Goal: Transaction & Acquisition: Purchase product/service

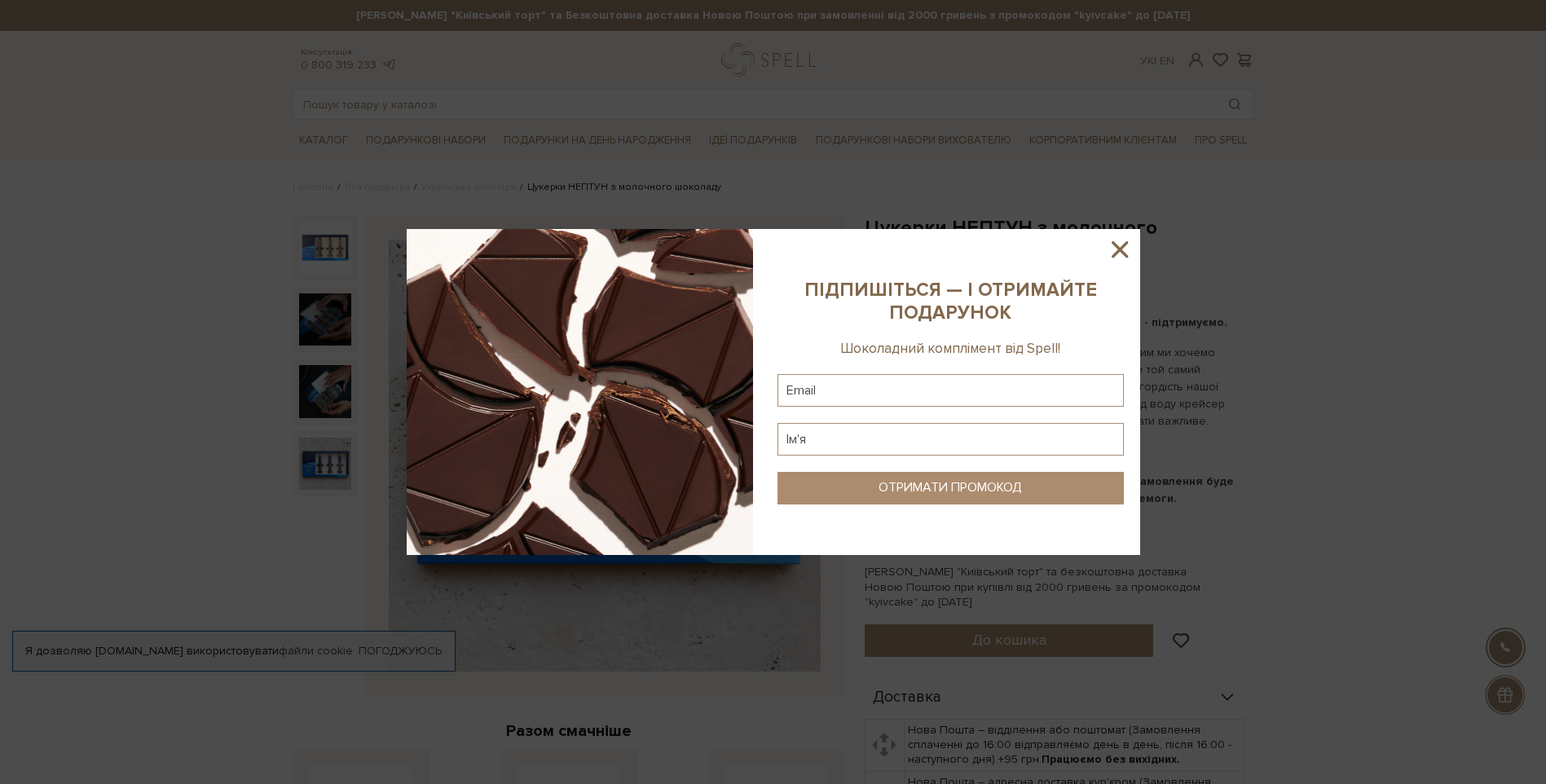
drag, startPoint x: 1119, startPoint y: 252, endPoint x: 1130, endPoint y: 245, distance: 13.0
click at [1119, 252] on icon at bounding box center [1120, 249] width 17 height 17
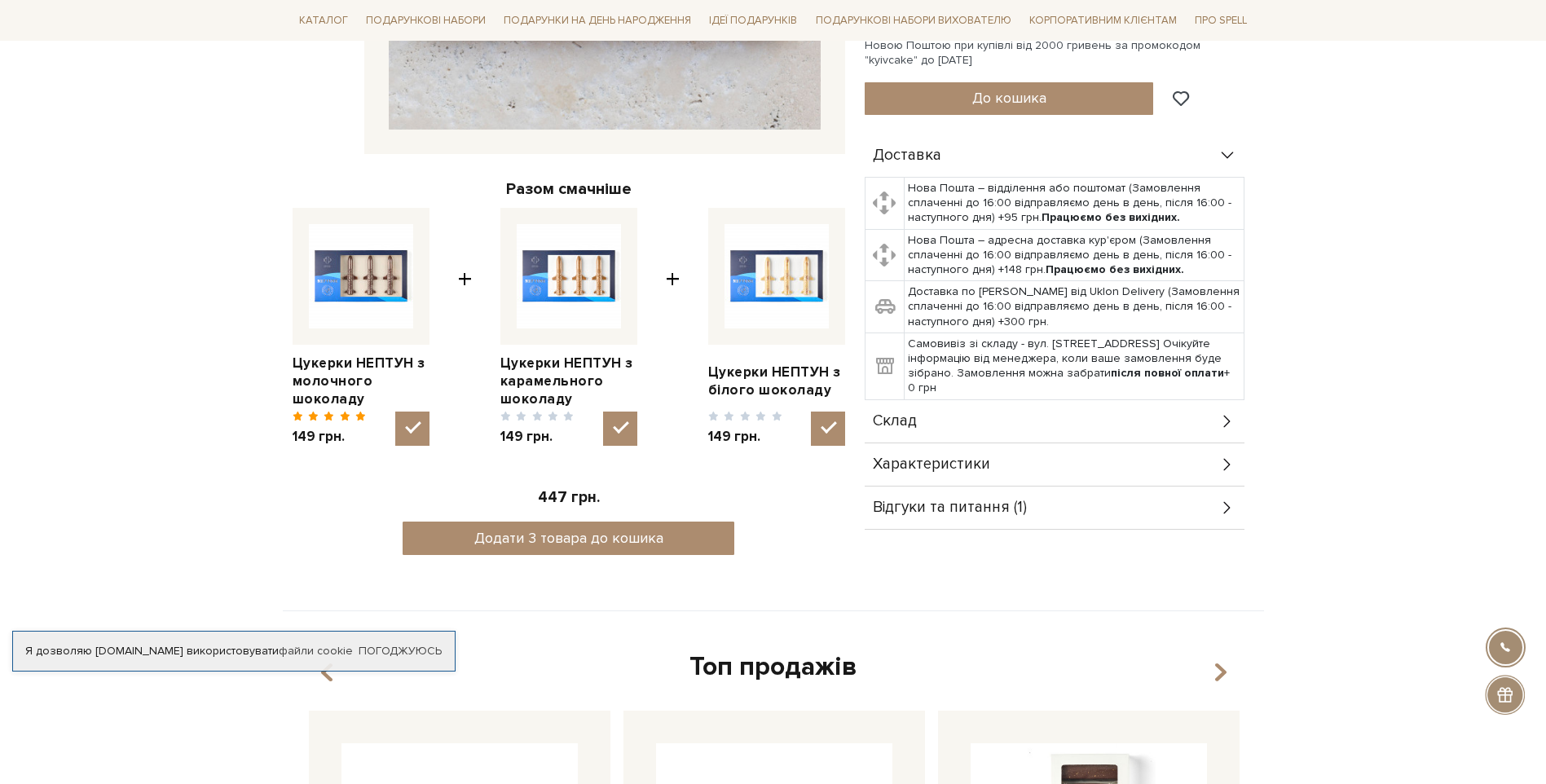
scroll to position [570, 0]
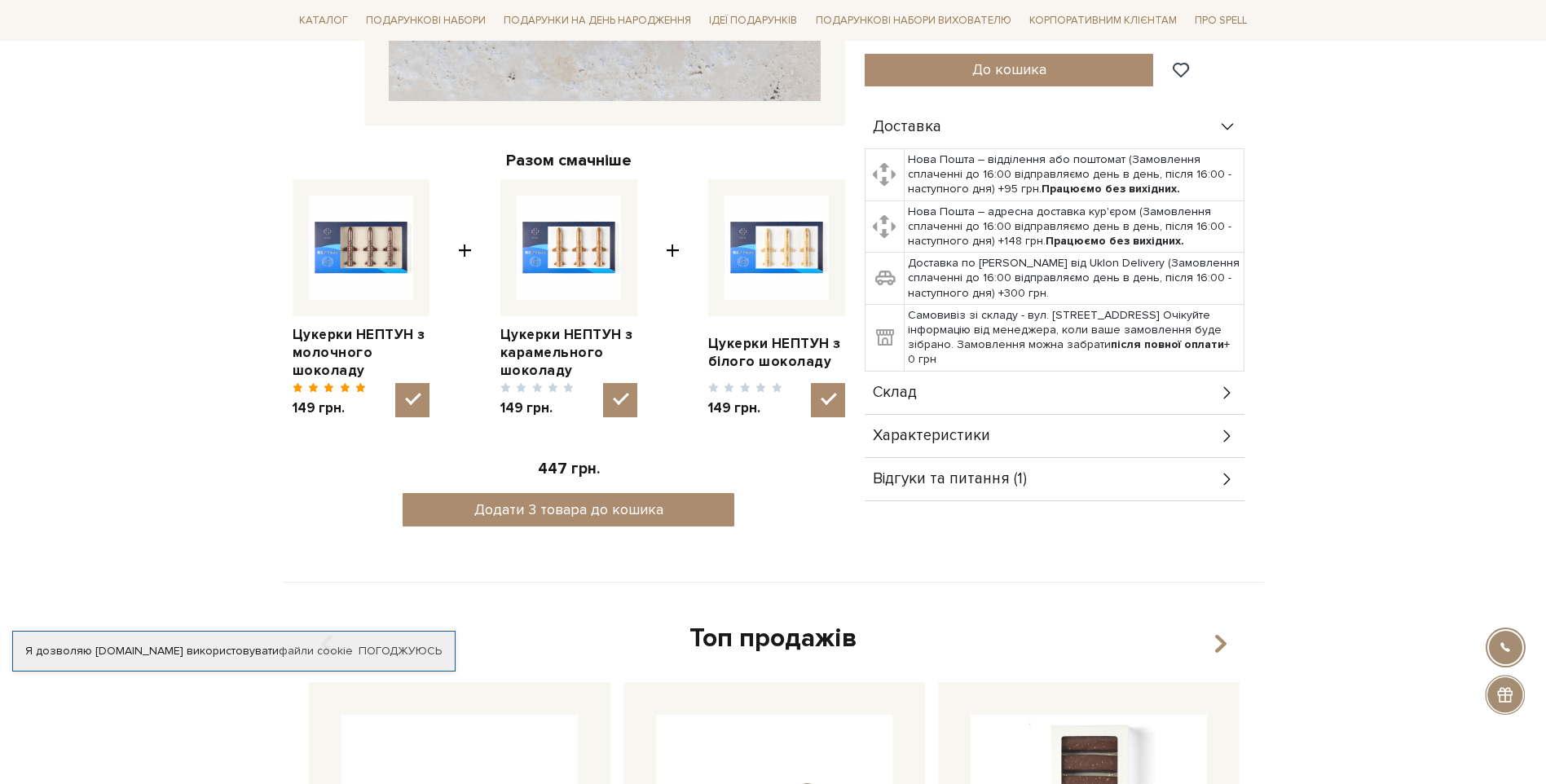
click at [575, 252] on img at bounding box center [568, 247] width 104 height 104
click at [603, 383] on input "checkbox" at bounding box center [620, 400] width 34 height 34
click at [593, 260] on img at bounding box center [568, 247] width 104 height 104
click at [603, 383] on input "checkbox" at bounding box center [620, 400] width 34 height 34
click at [631, 402] on input "checkbox" at bounding box center [620, 400] width 34 height 34
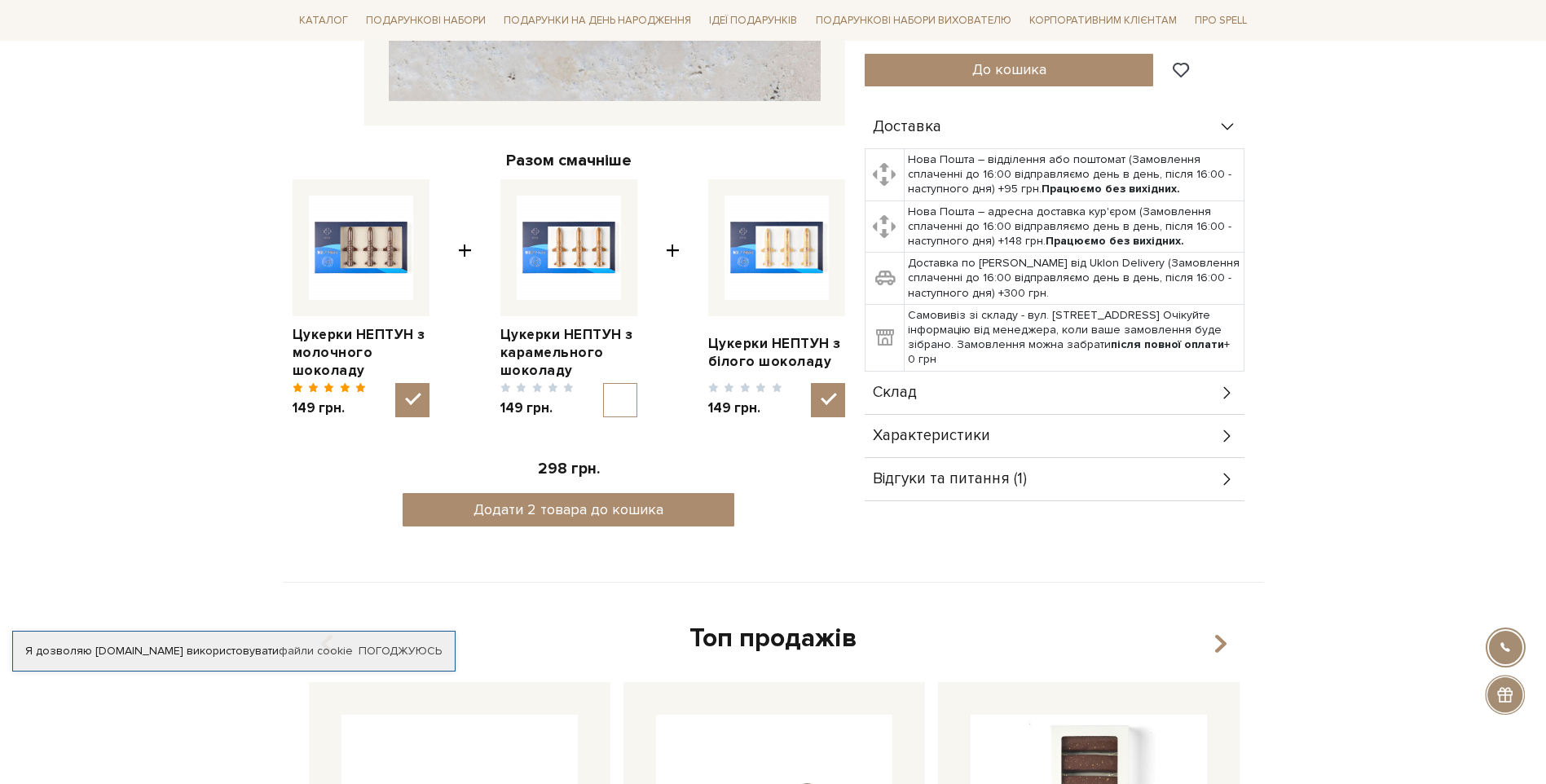
click at [629, 399] on input "checkbox" at bounding box center [620, 400] width 34 height 34
checkbox input "true"
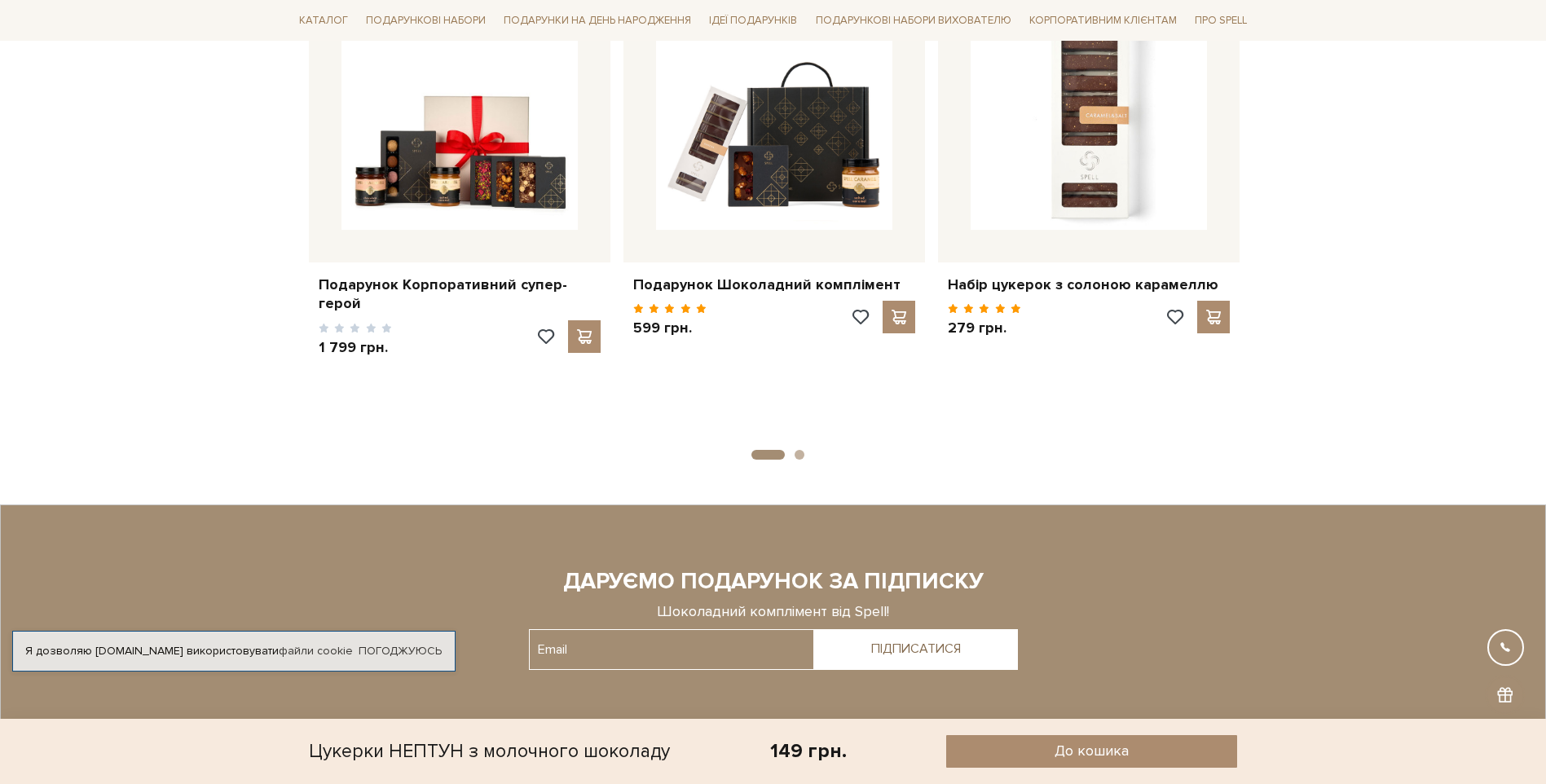
scroll to position [1031, 0]
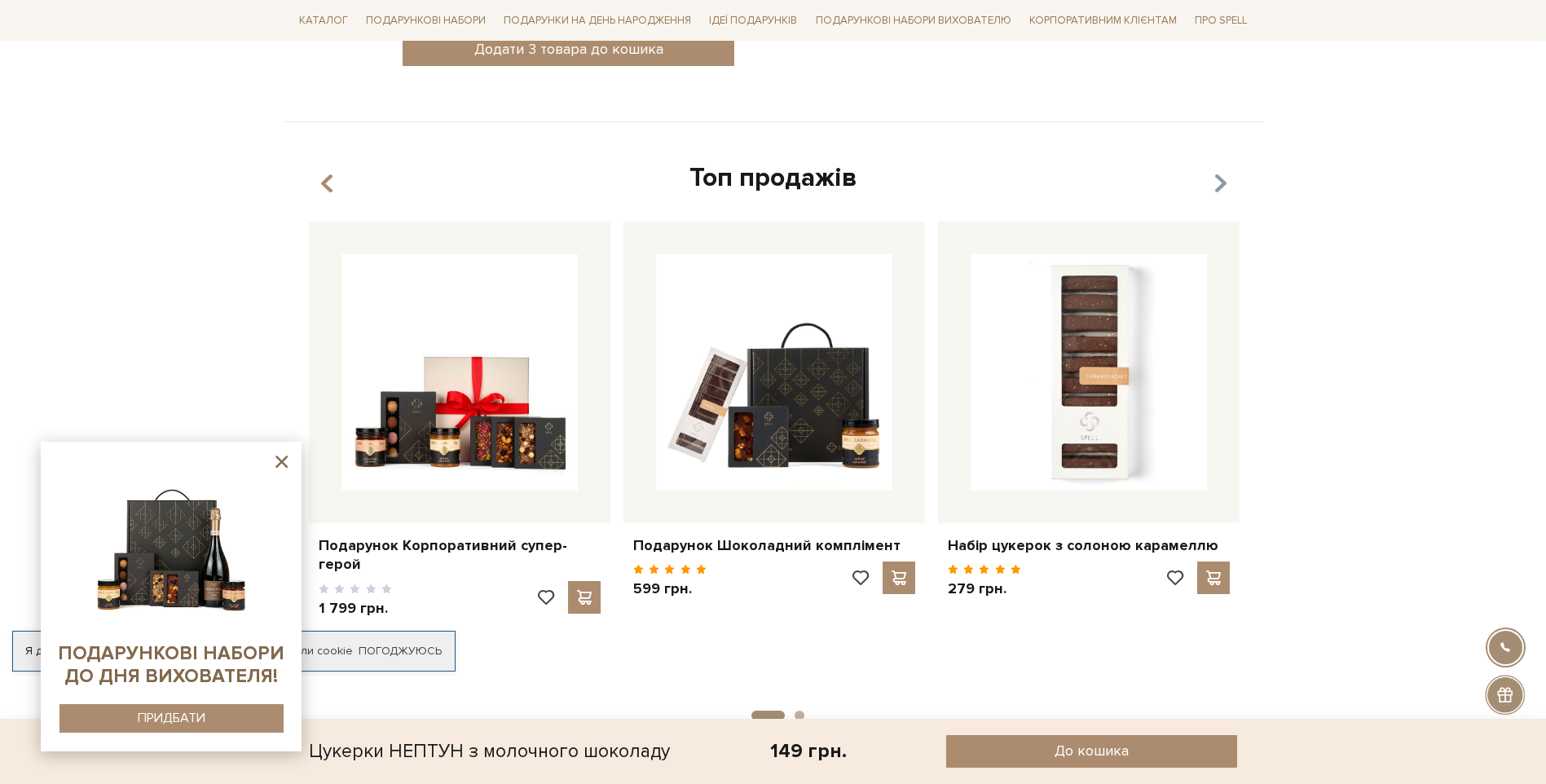
click at [1213, 184] on icon "button" at bounding box center [1220, 183] width 14 height 27
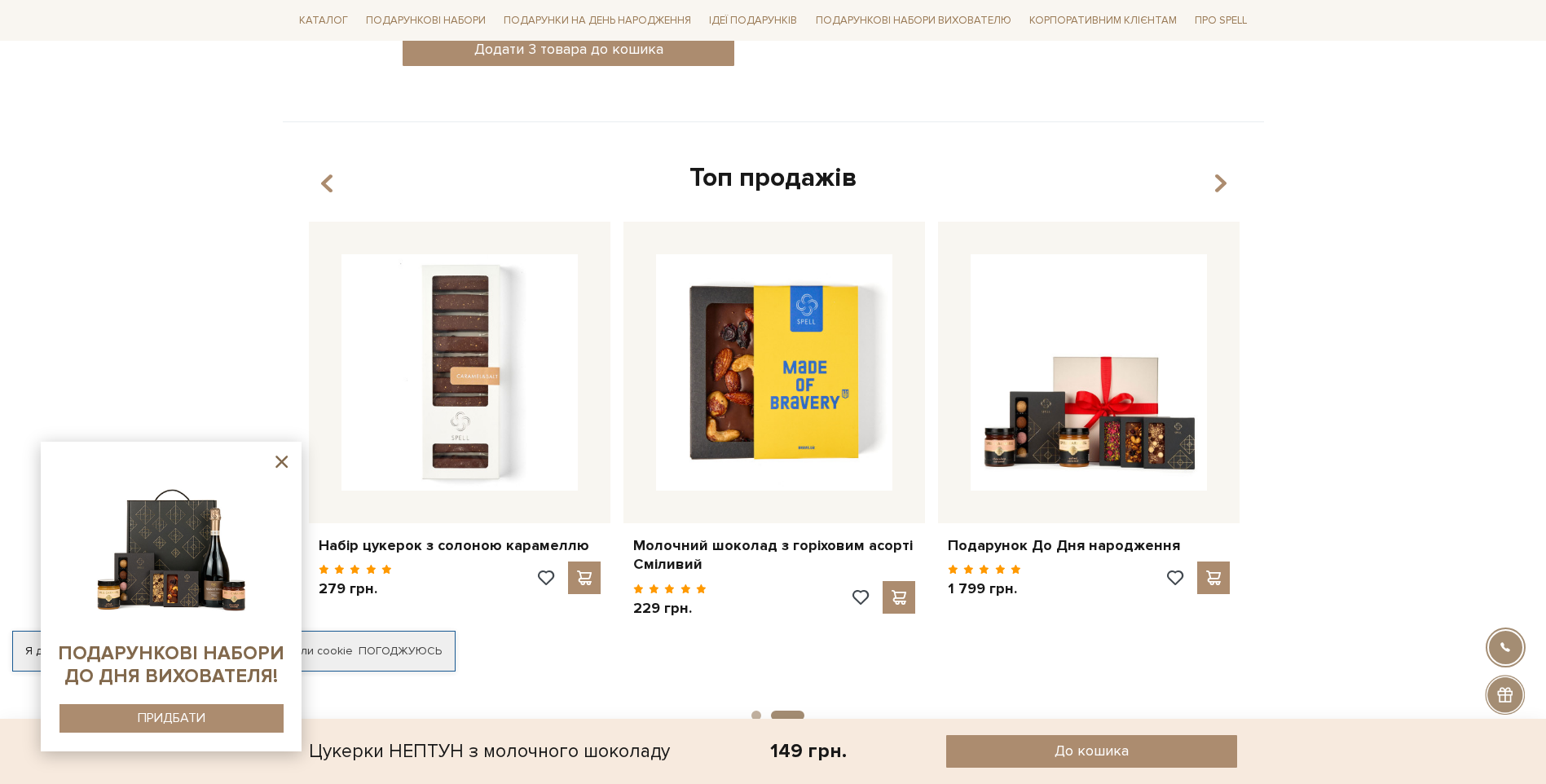
click at [1212, 181] on button "button" at bounding box center [1217, 183] width 17 height 27
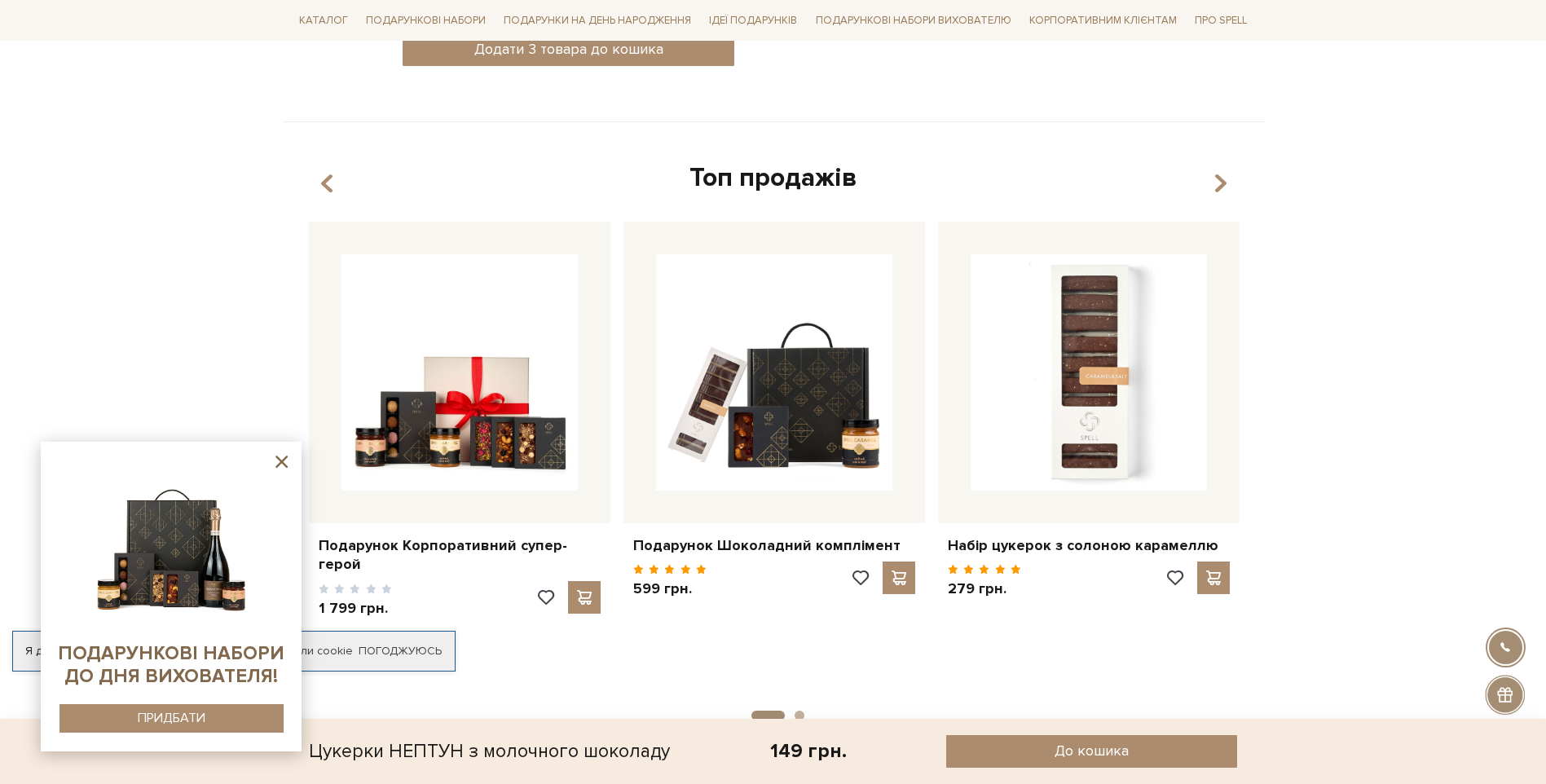
click at [1207, 180] on div "Топ продажів" at bounding box center [773, 178] width 942 height 34
click at [1213, 187] on icon "button" at bounding box center [1220, 183] width 14 height 27
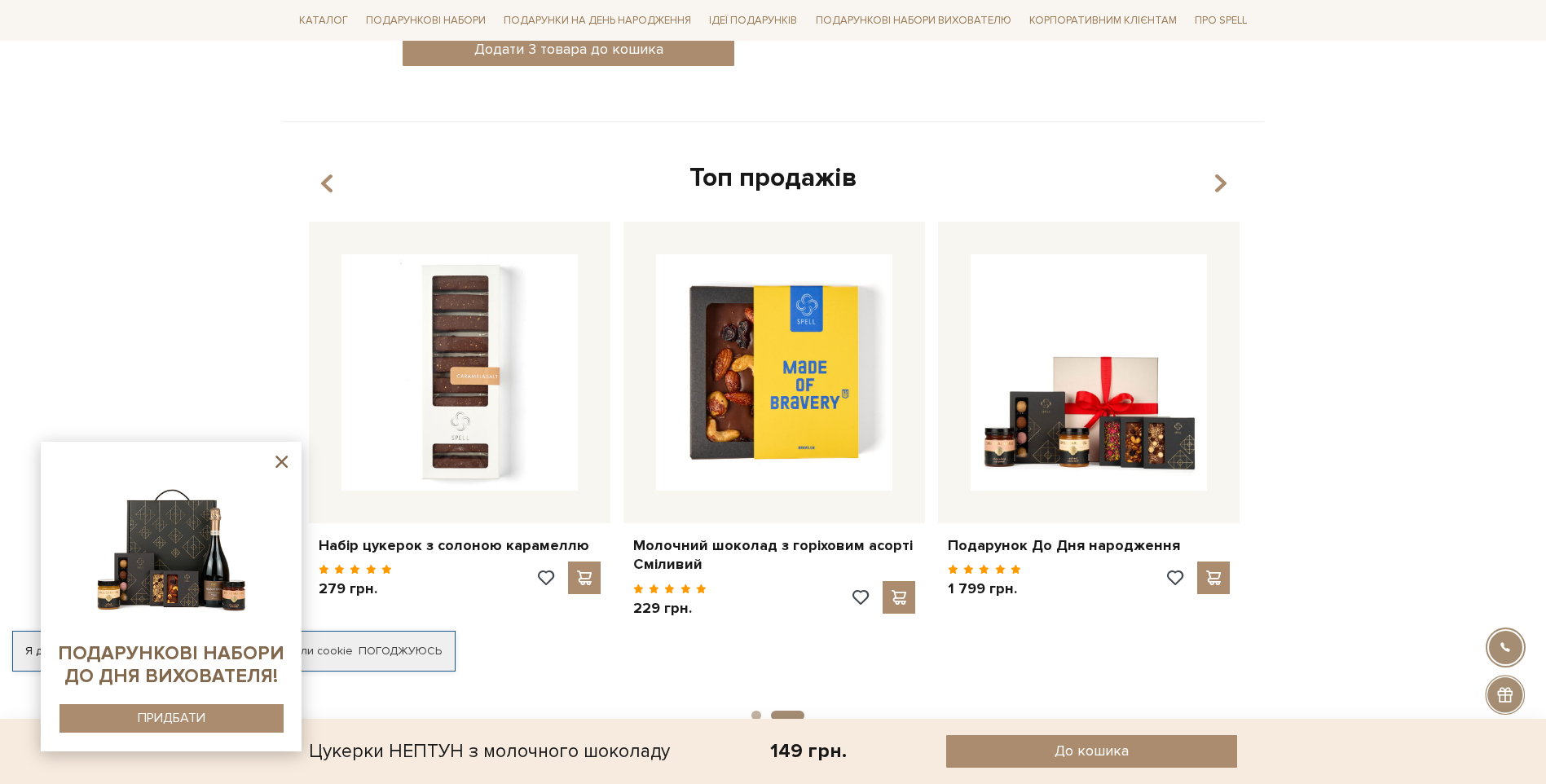
click at [1212, 190] on button "button" at bounding box center [1217, 183] width 17 height 27
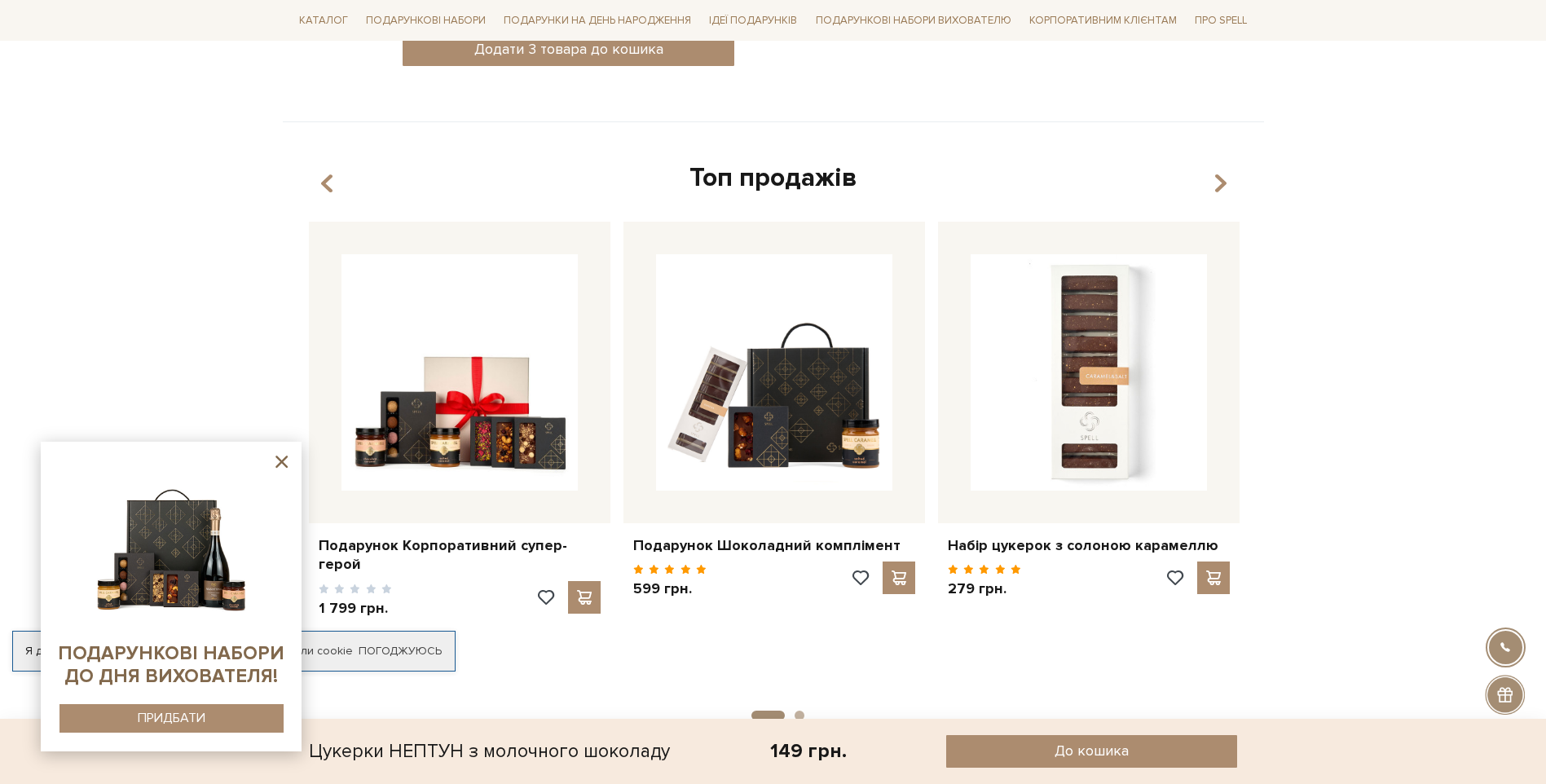
click at [1207, 190] on div "Топ продажів" at bounding box center [773, 178] width 942 height 34
click at [1216, 186] on icon "button" at bounding box center [1220, 183] width 14 height 27
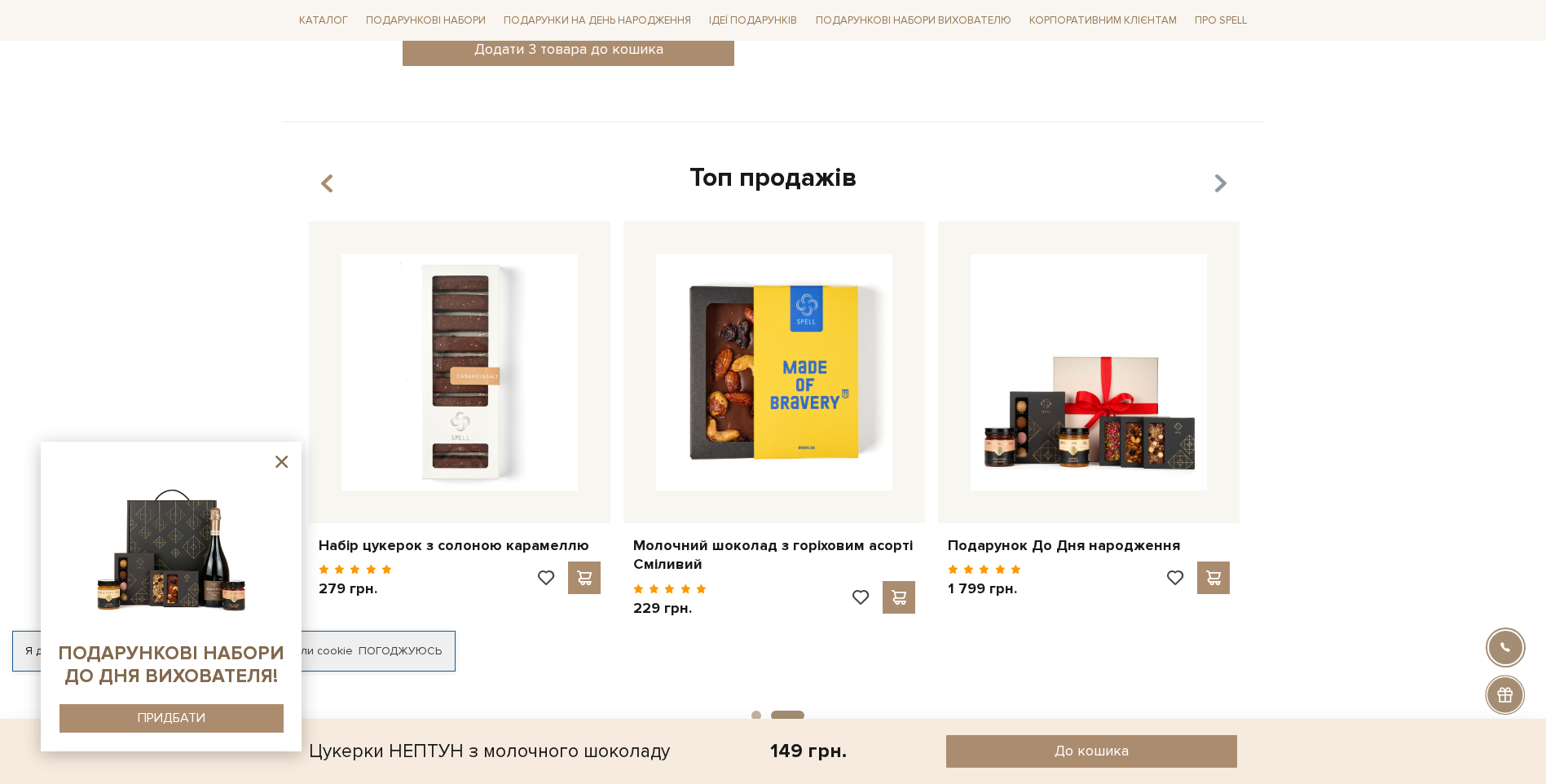
click at [1218, 189] on icon "button" at bounding box center [1220, 183] width 14 height 27
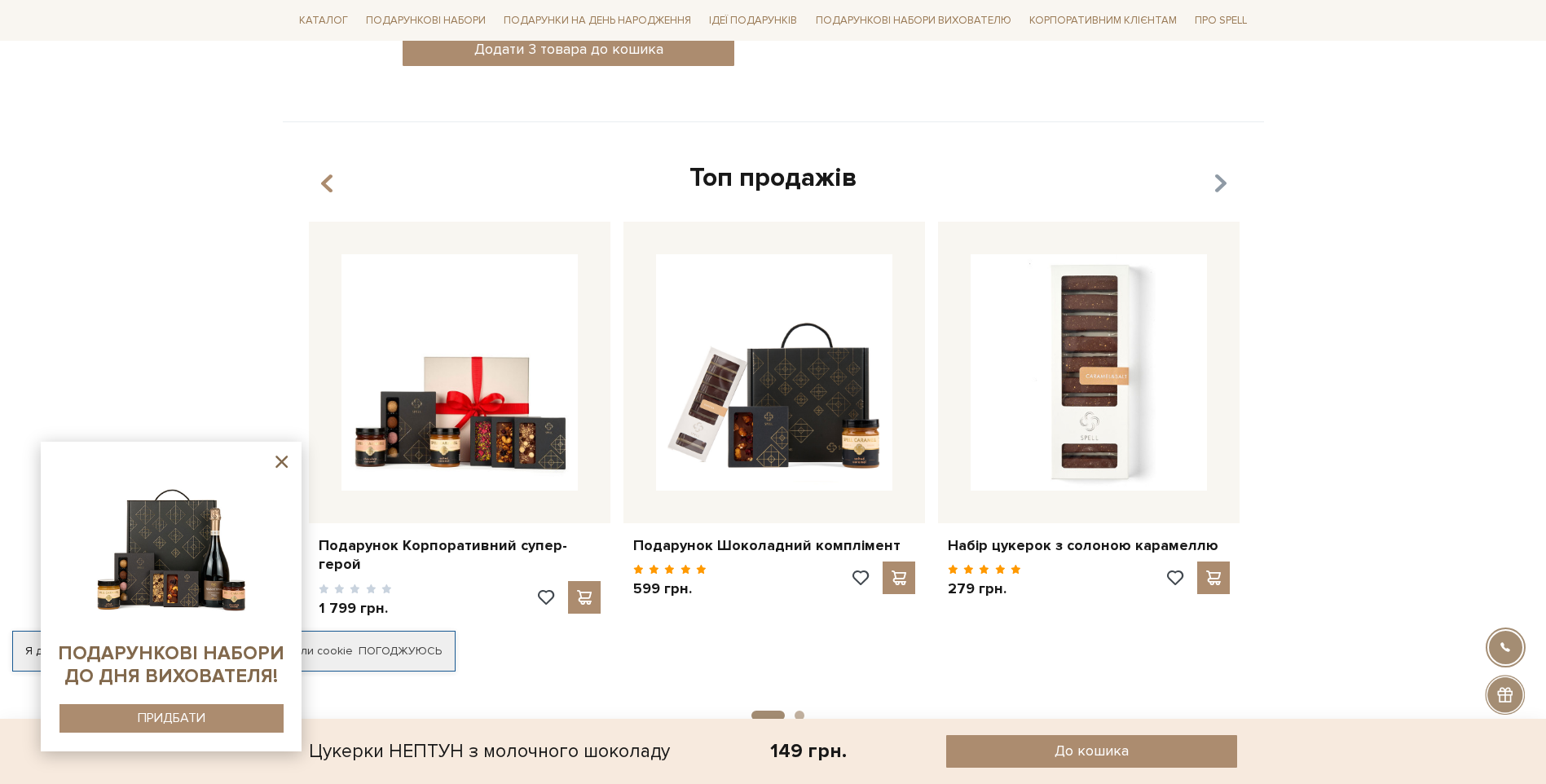
click at [1222, 181] on icon "button" at bounding box center [1220, 183] width 14 height 27
